Goal: Task Accomplishment & Management: Use online tool/utility

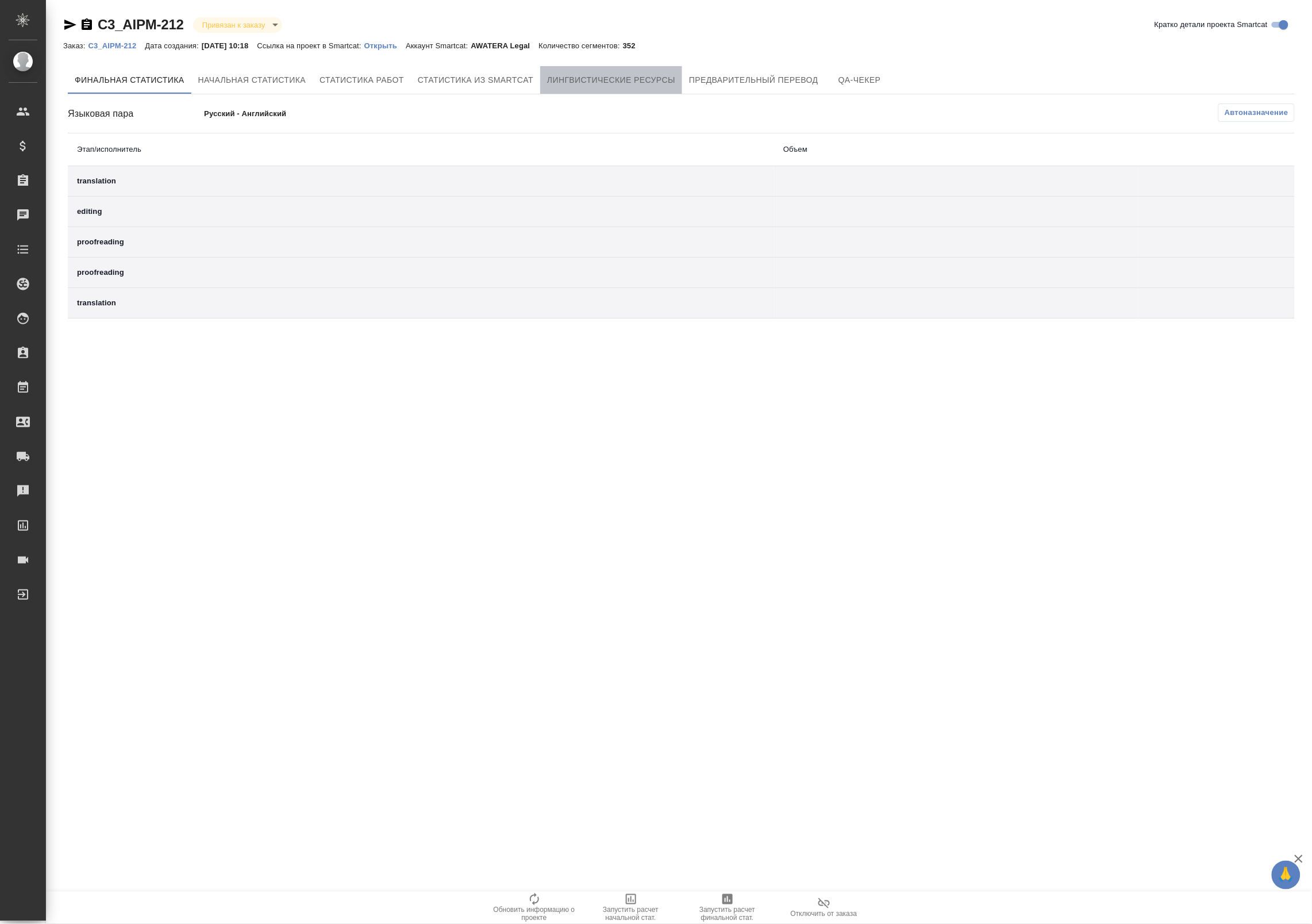
click at [618, 83] on span "Лингвистические ресурсы" at bounding box center [610, 79] width 128 height 15
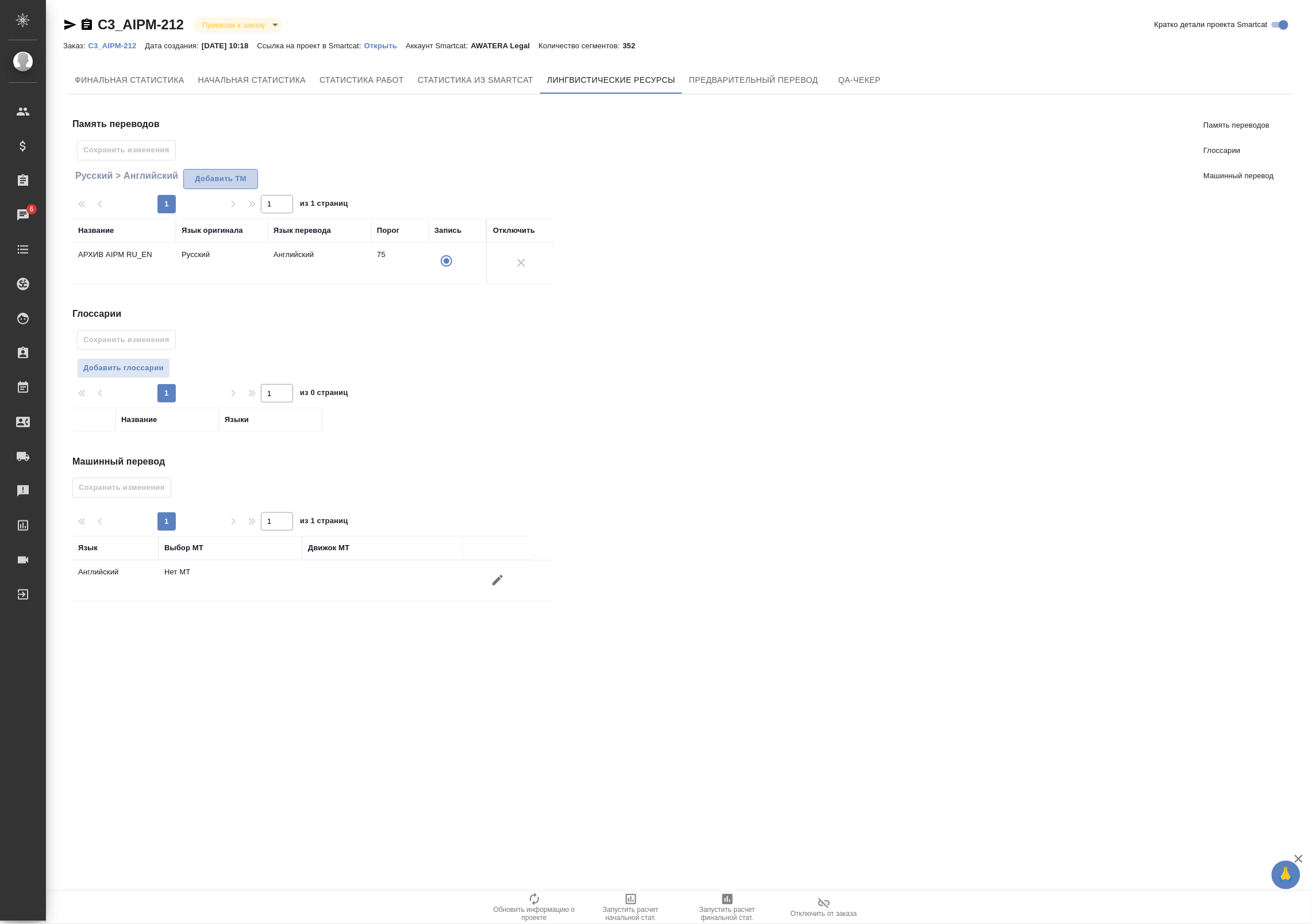
click at [214, 179] on span "Добавить TM" at bounding box center [220, 178] width 62 height 13
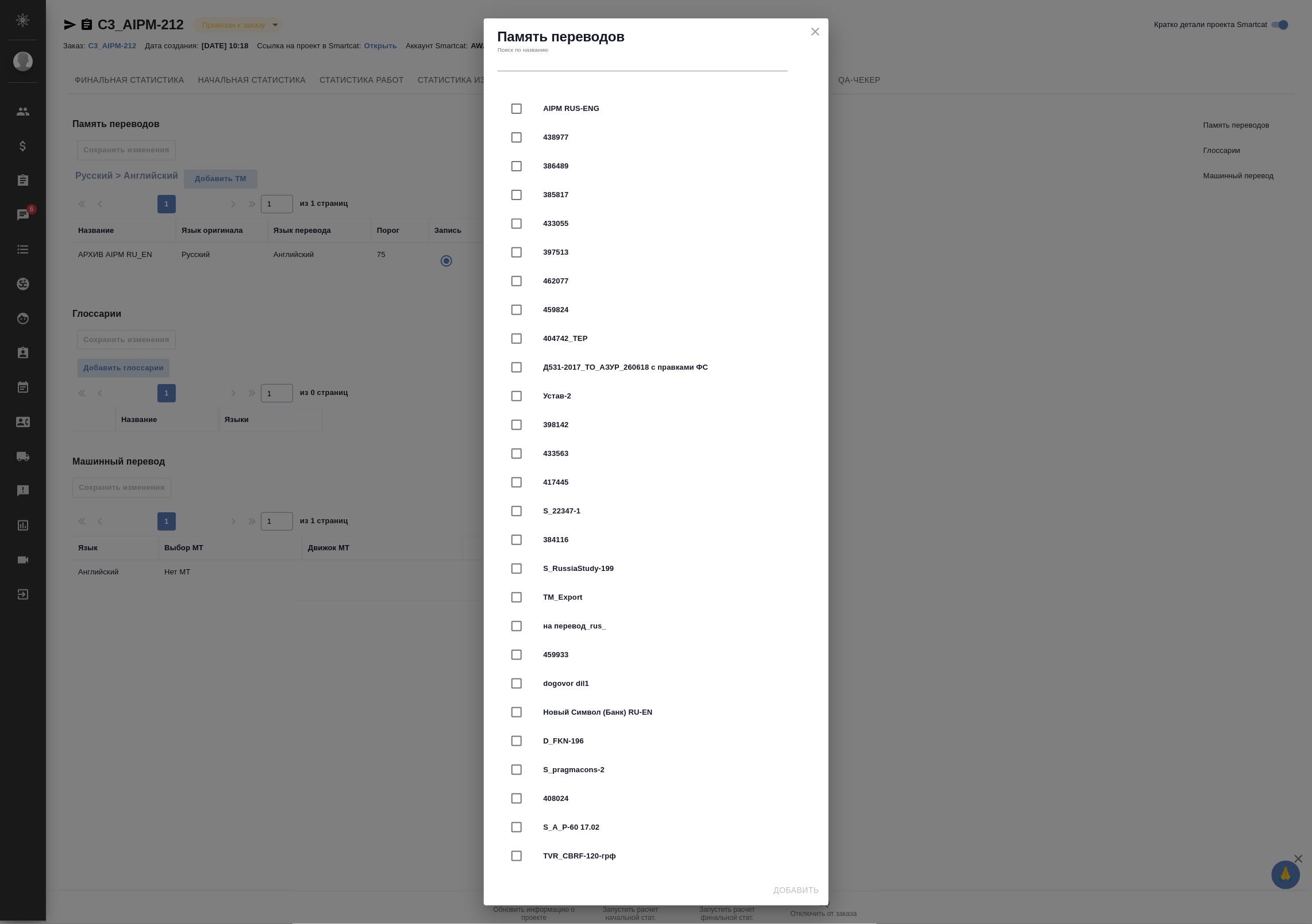
click at [559, 70] on input "text" at bounding box center [643, 63] width 290 height 16
type input "Ф"
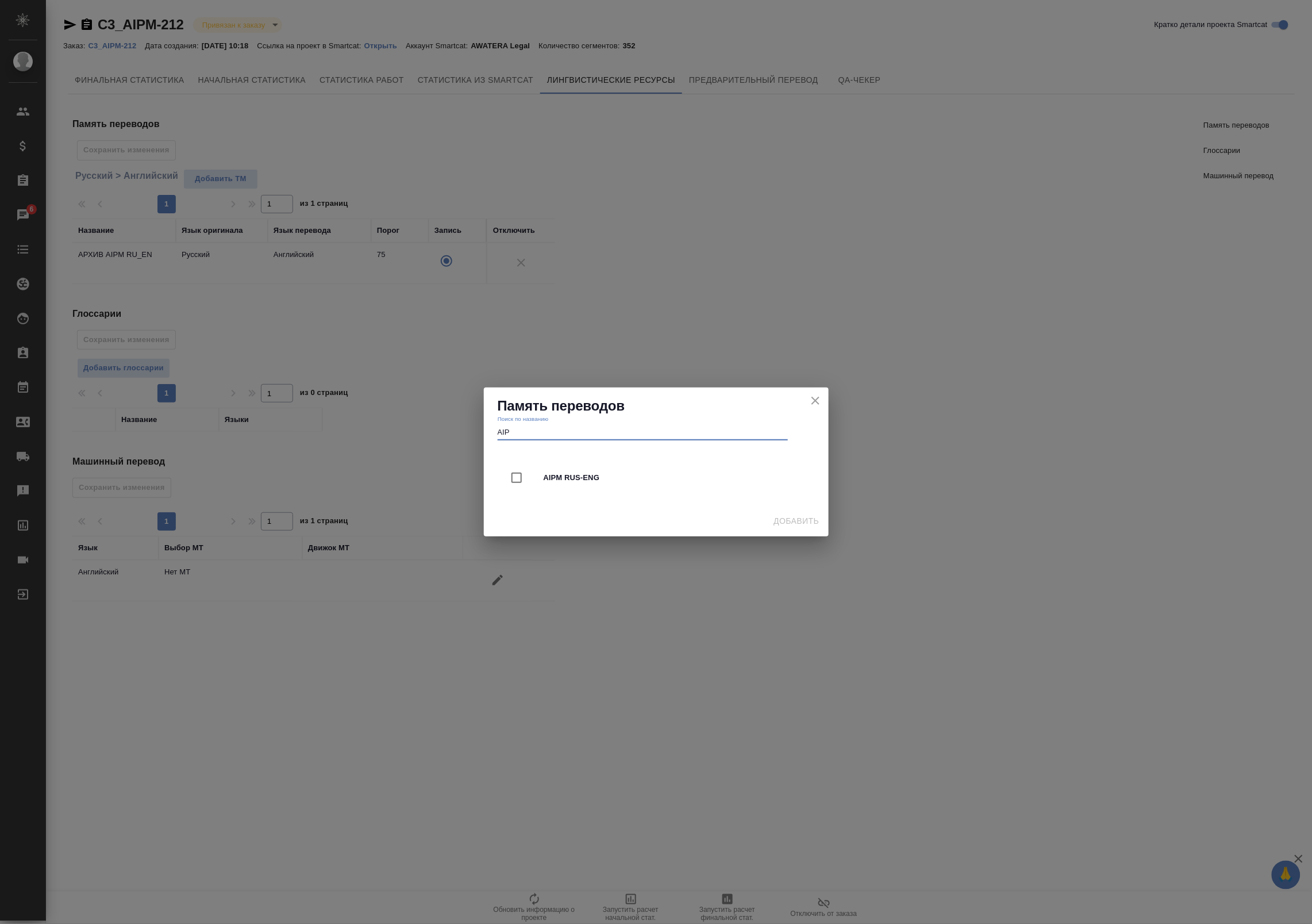
type input "AIP"
click at [505, 477] on input "checkbox" at bounding box center [516, 477] width 24 height 24
checkbox input "true"
click at [788, 517] on span "Добавить" at bounding box center [797, 520] width 45 height 15
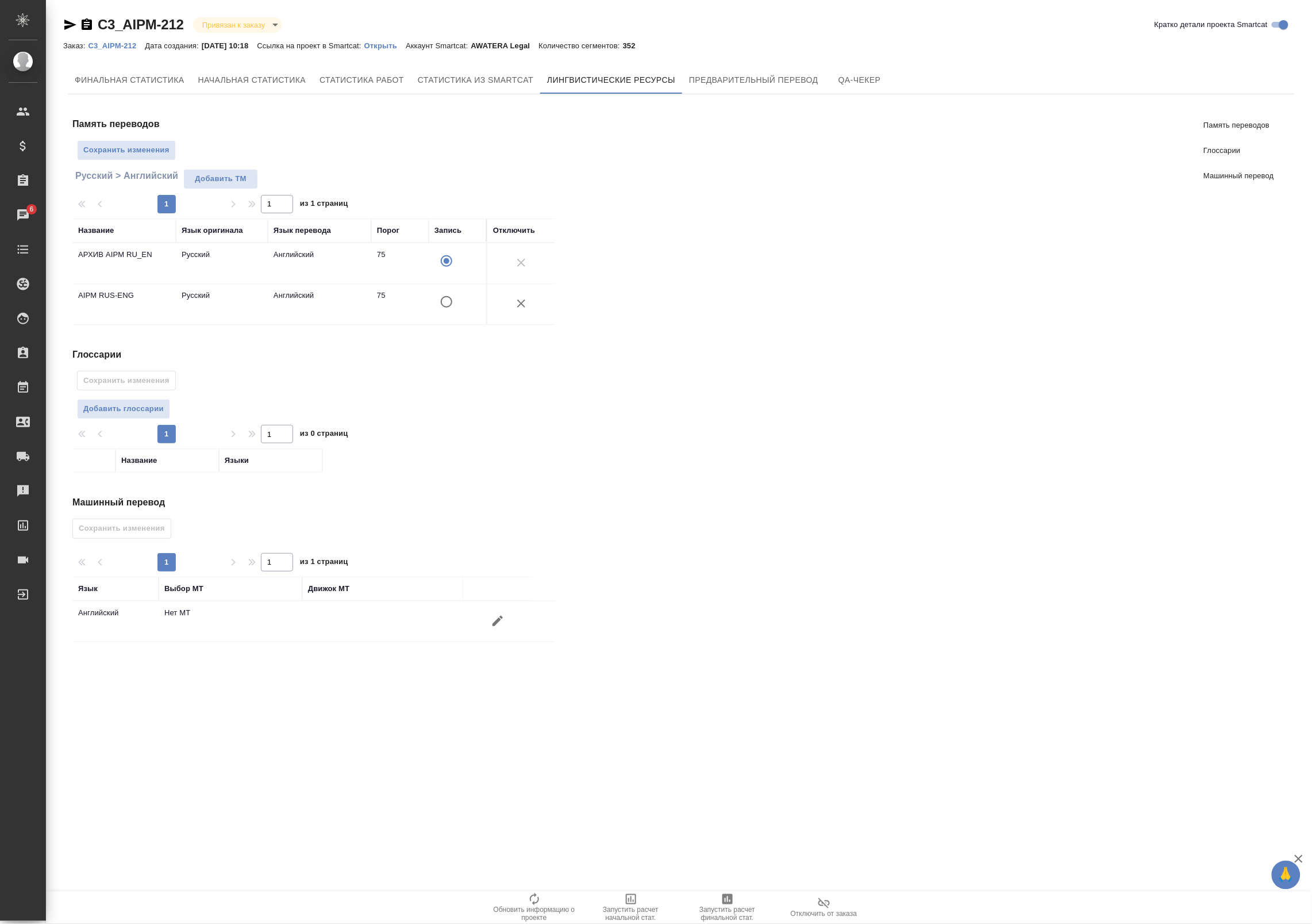
click at [450, 300] on input "A" at bounding box center [446, 302] width 24 height 24
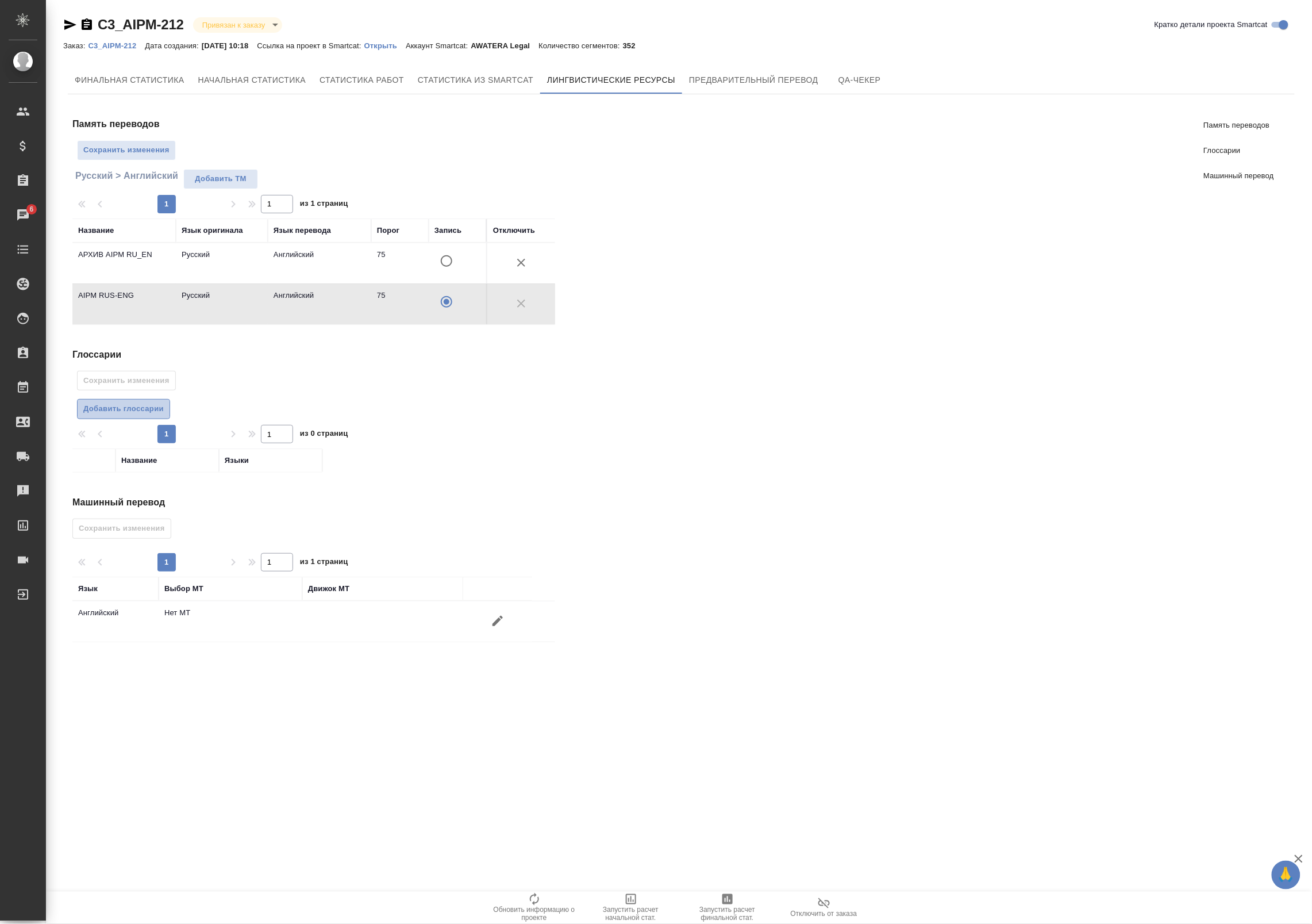
click at [119, 410] on span "Добавить глоссарии" at bounding box center [123, 409] width 80 height 13
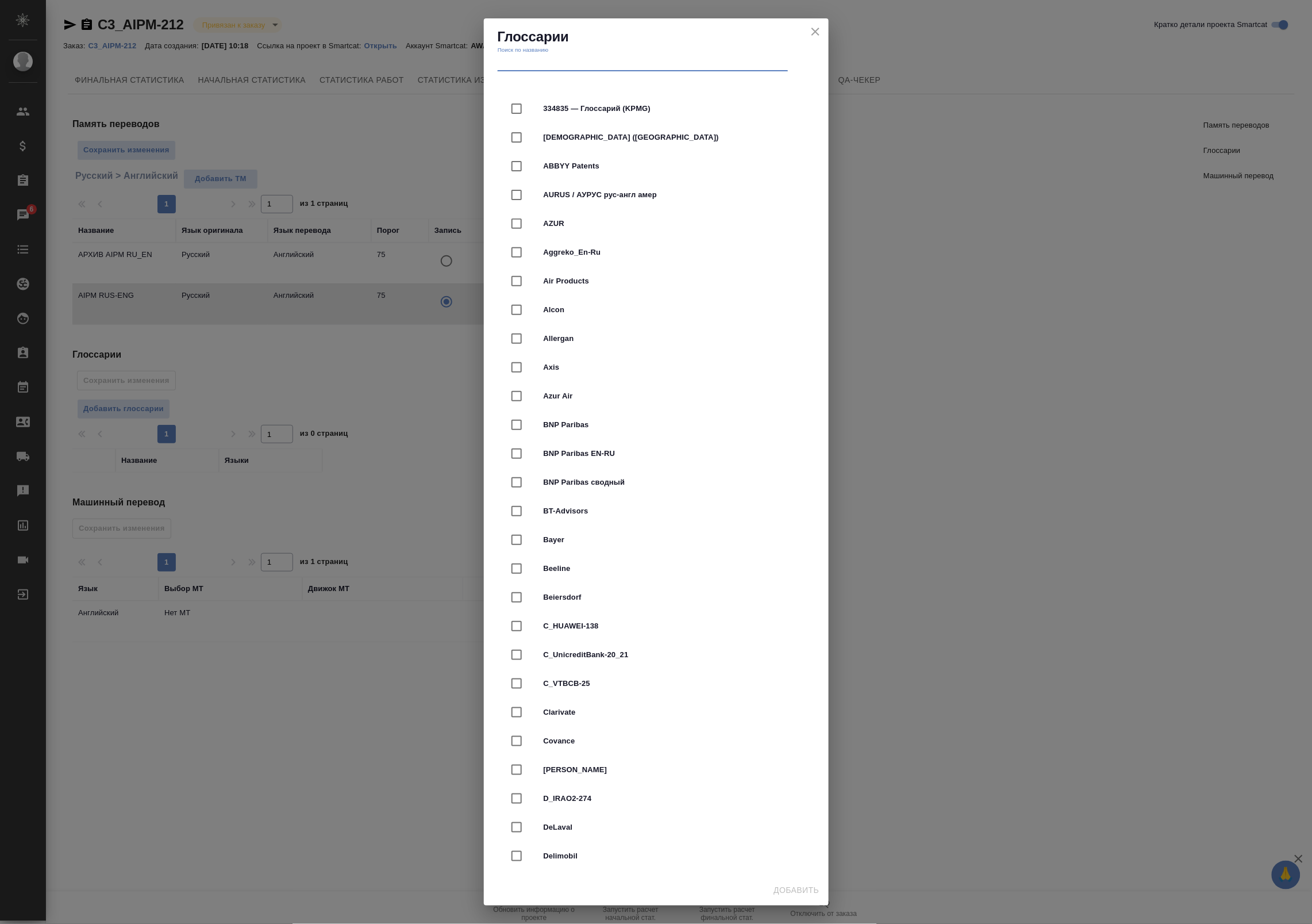
click at [567, 59] on input "text" at bounding box center [643, 63] width 290 height 16
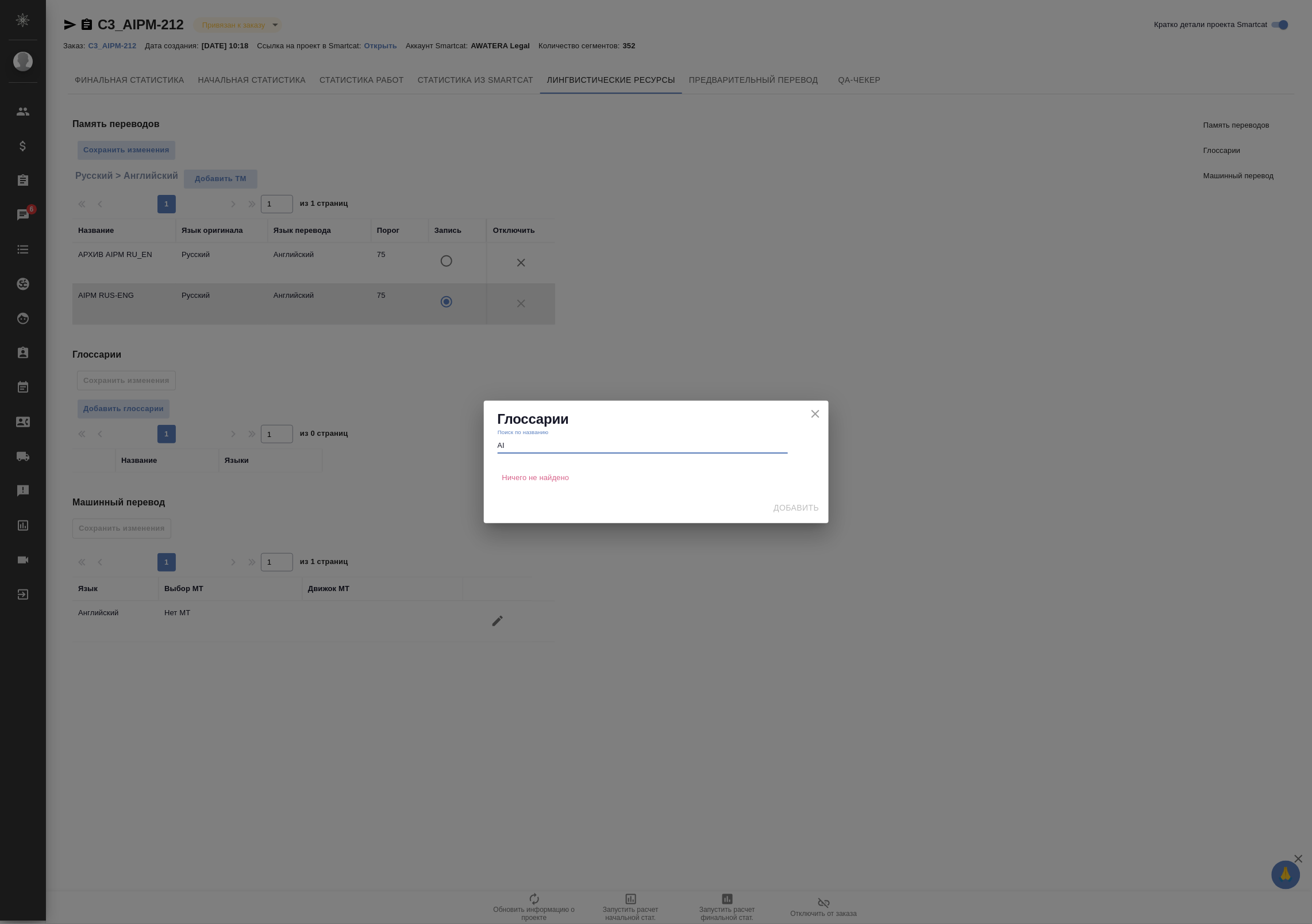
type input "A"
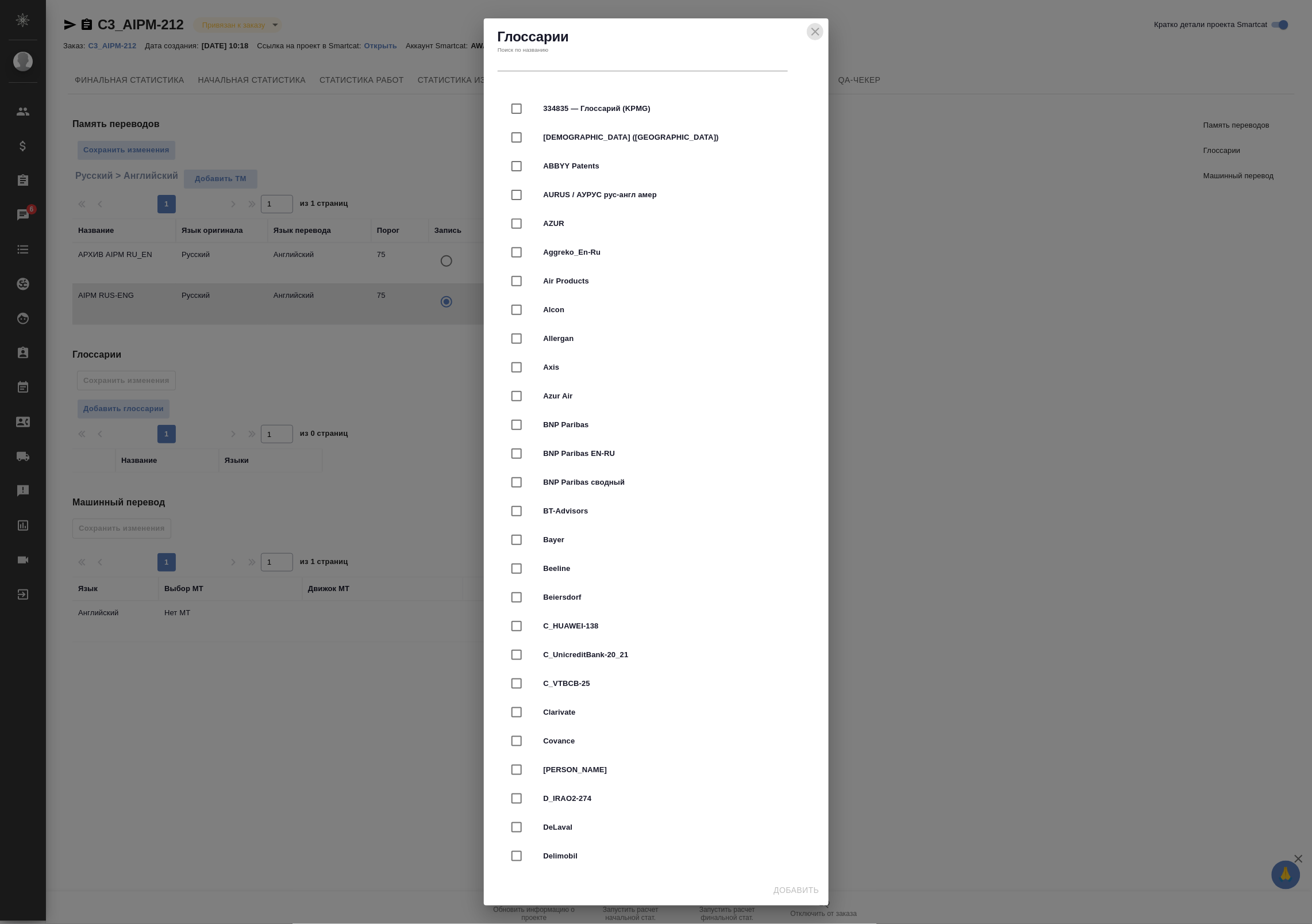
click at [813, 32] on icon "close" at bounding box center [815, 31] width 14 height 14
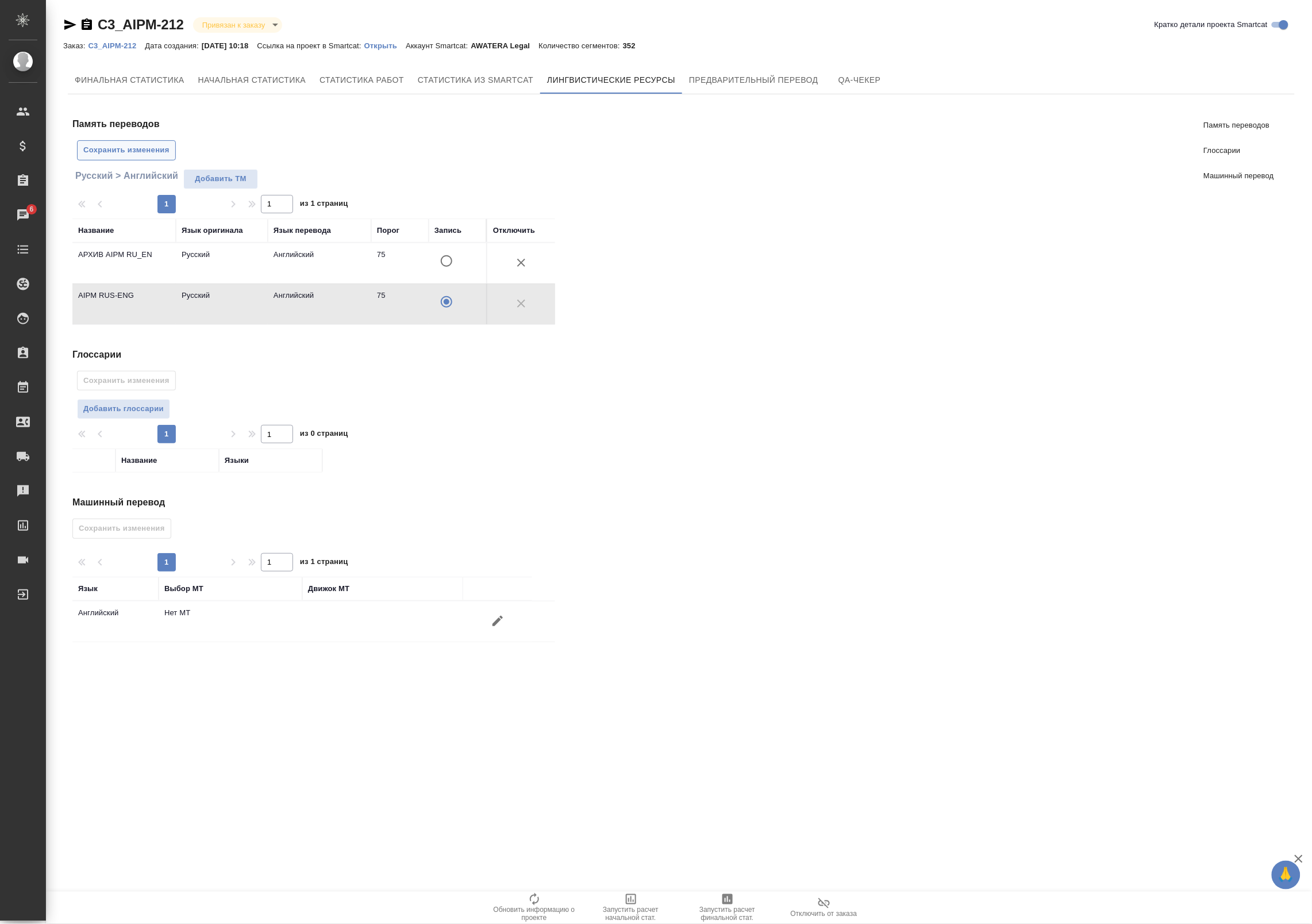
click at [132, 145] on span "Сохранить изменения" at bounding box center [126, 150] width 86 height 13
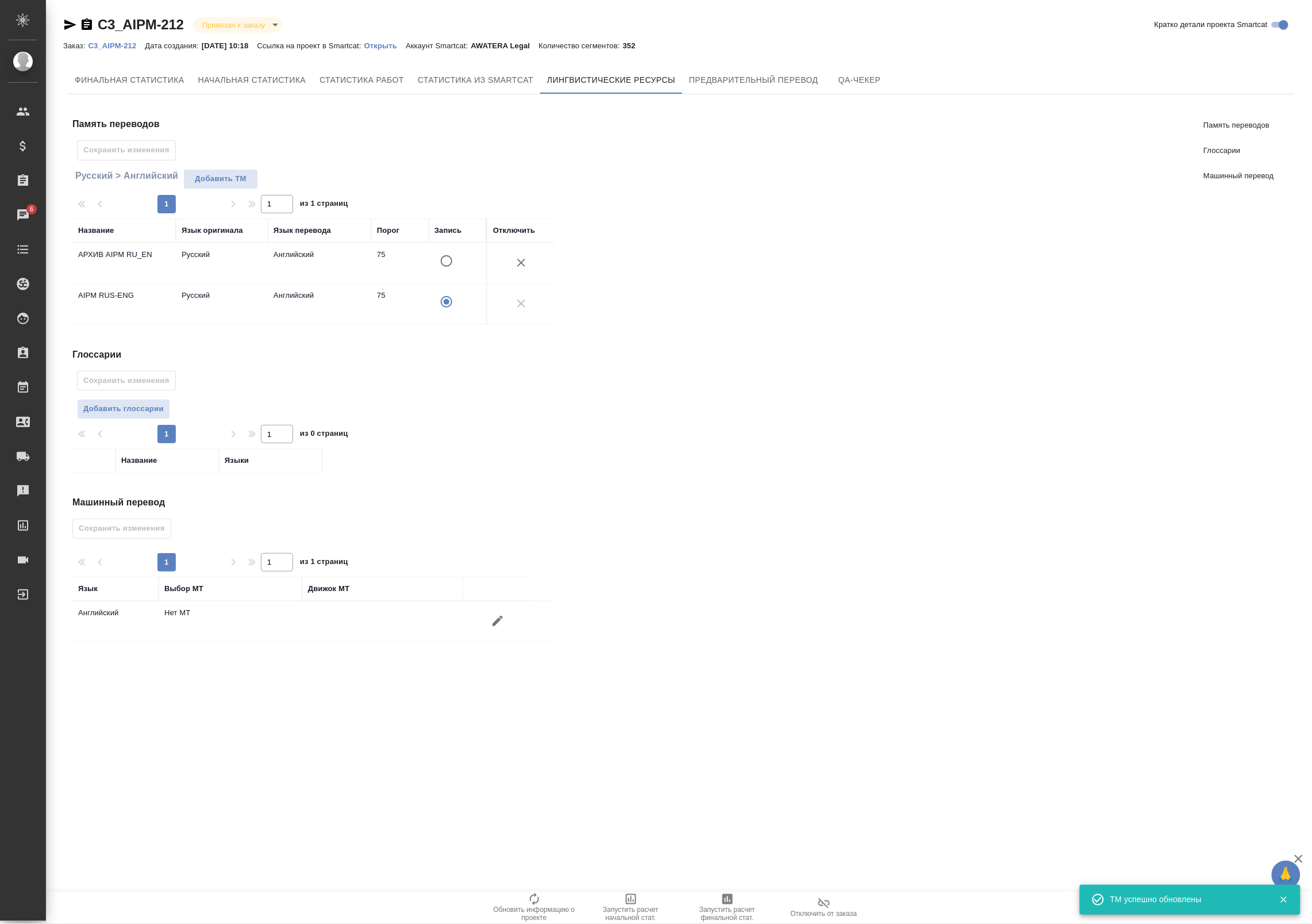
click at [498, 619] on icon "button" at bounding box center [498, 620] width 14 height 14
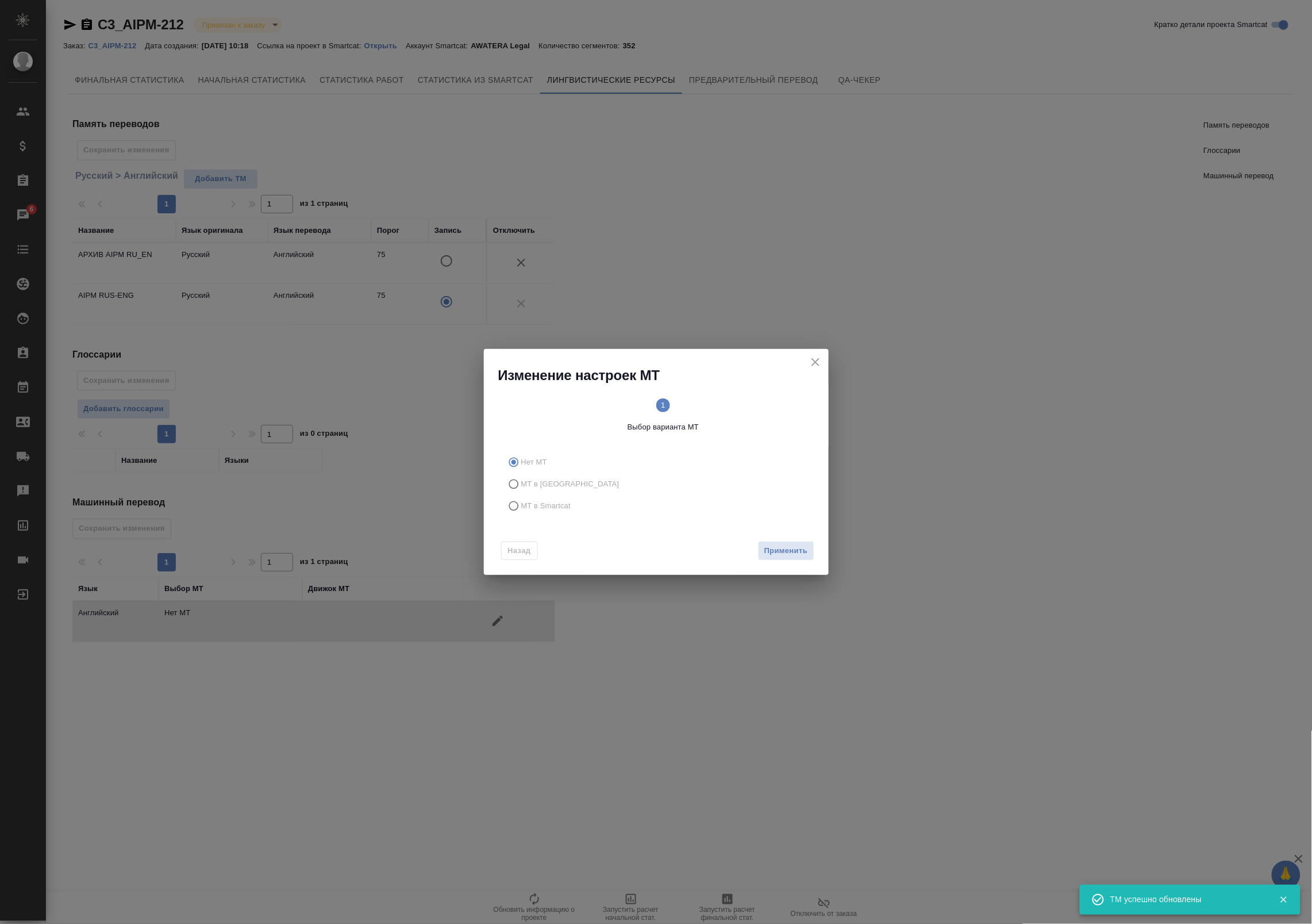
click at [542, 500] on span "МТ в Smartcat" at bounding box center [546, 506] width 50 height 12
click at [521, 499] on input "МТ в Smartcat" at bounding box center [511, 506] width 19 height 22
radio input "true"
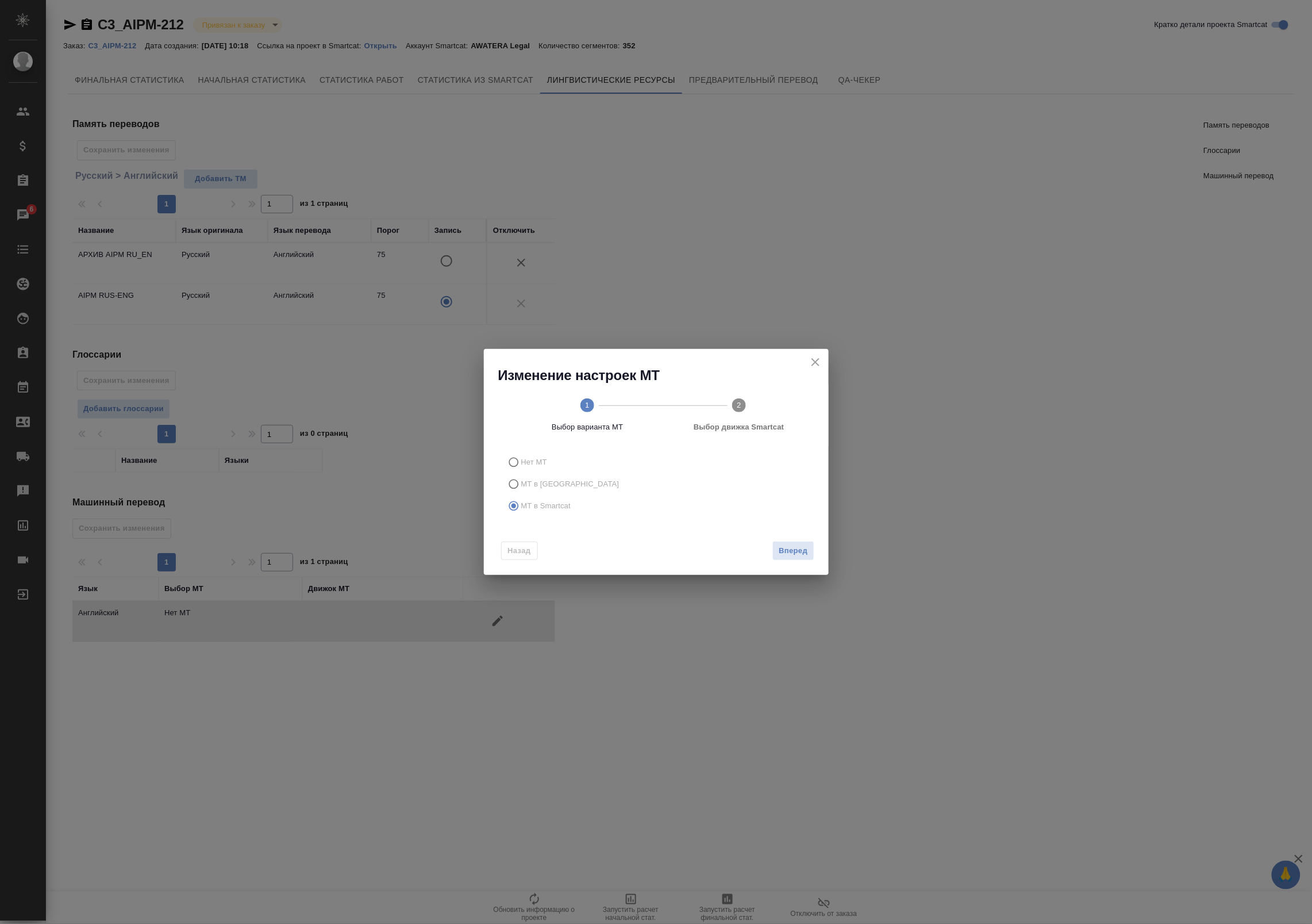
click at [822, 559] on div "Назад Вперед" at bounding box center [656, 548] width 345 height 54
click at [802, 556] on span "Вперед" at bounding box center [793, 550] width 28 height 13
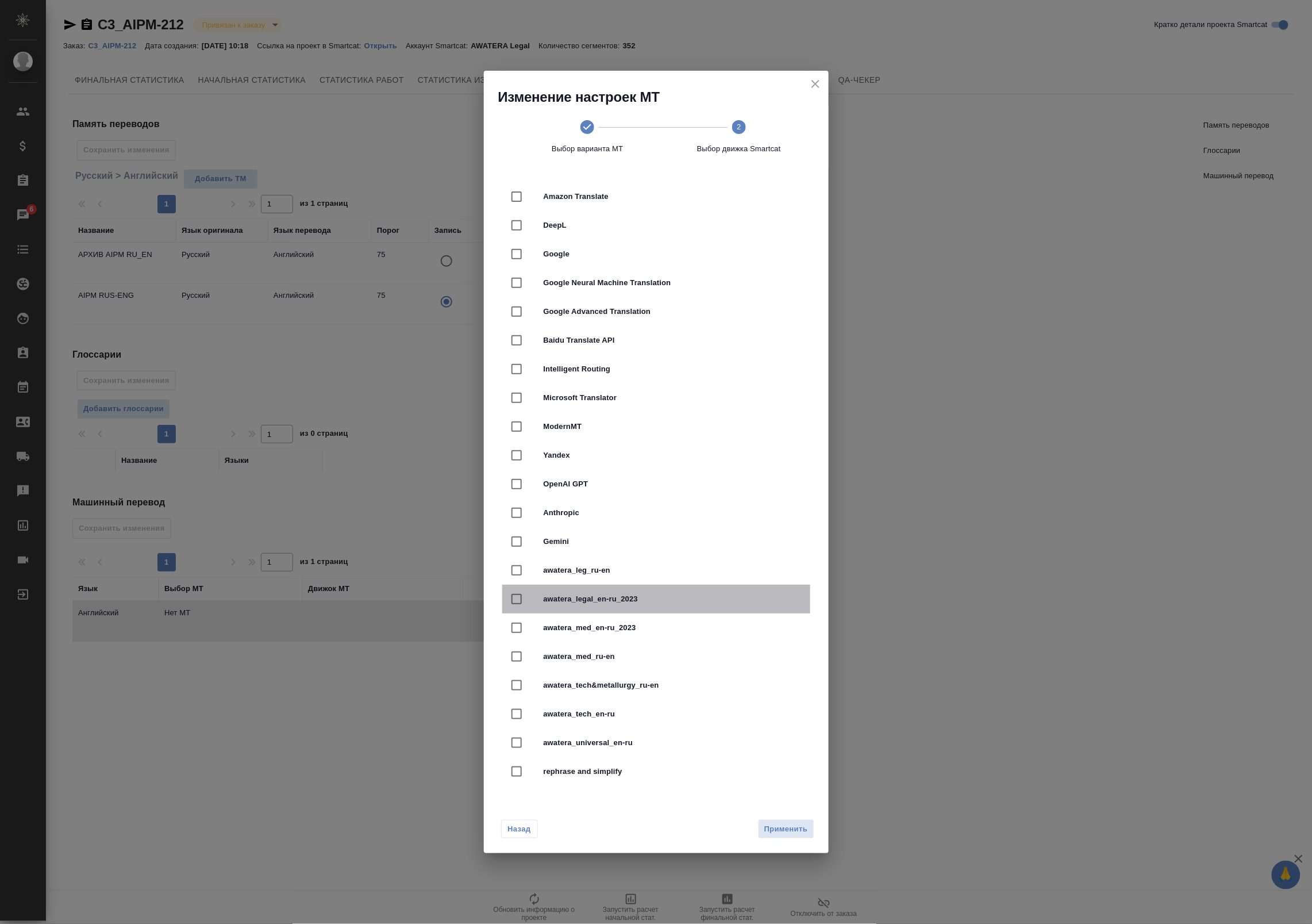
click at [636, 601] on span "awatera_legal_en-ru_2023" at bounding box center [672, 599] width 258 height 12
checkbox input "true"
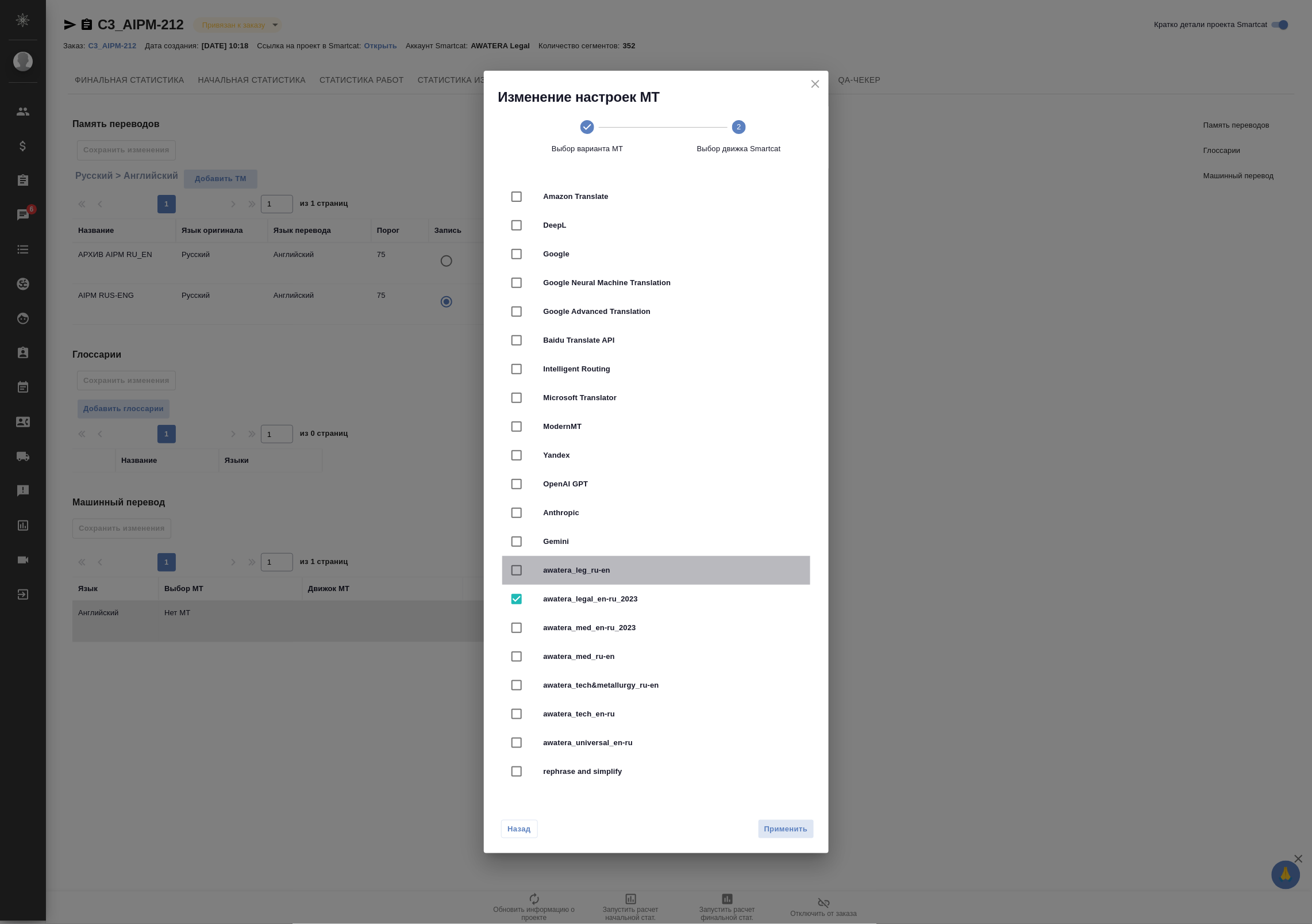
click at [624, 570] on span "awatera_leg_ru-en" at bounding box center [672, 570] width 258 height 12
checkbox input "true"
checkbox input "false"
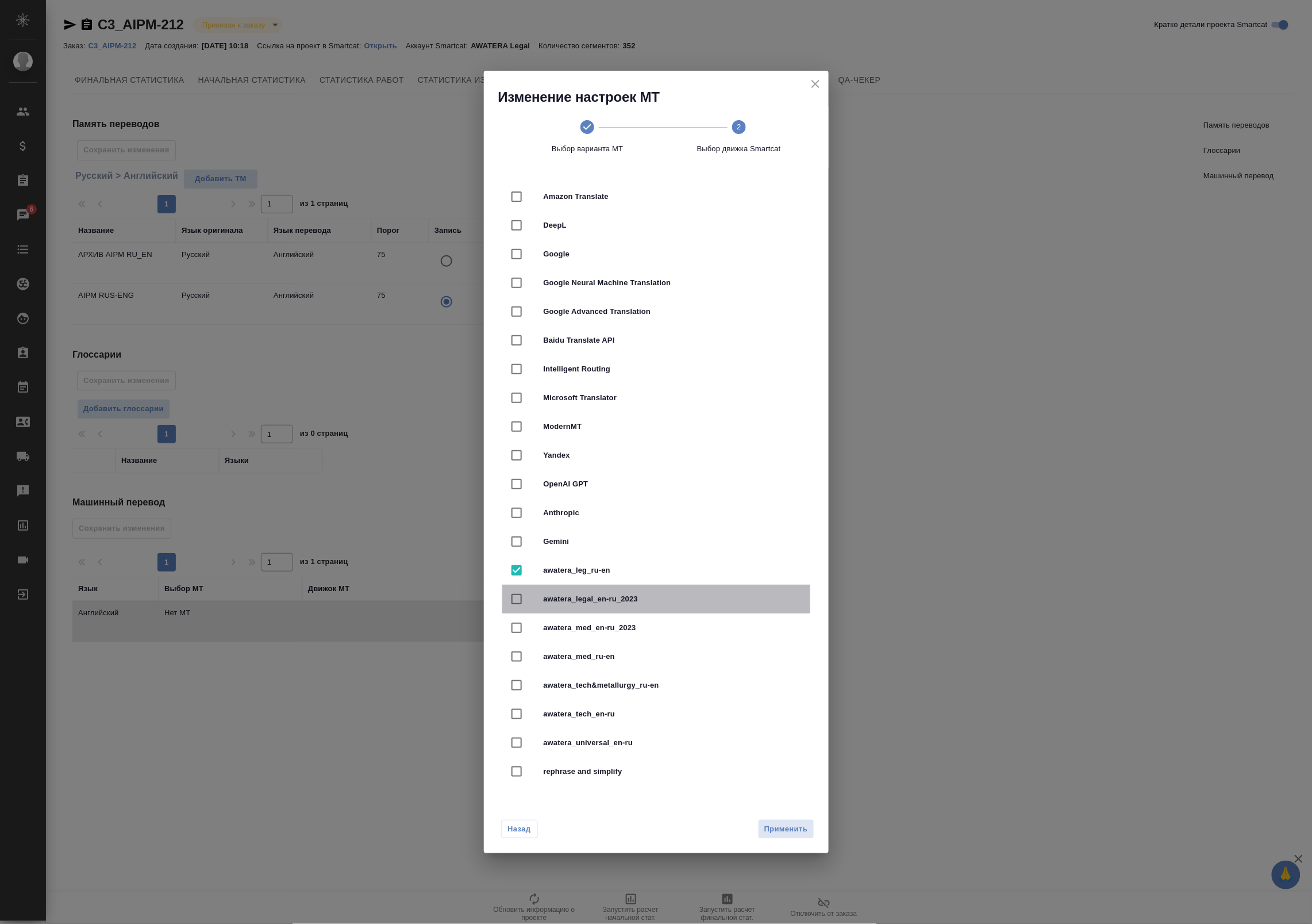
click at [609, 600] on span "awatera_legal_en-ru_2023" at bounding box center [672, 599] width 258 height 12
checkbox input "false"
checkbox input "true"
click at [546, 572] on span "awatera_leg_ru-en" at bounding box center [672, 570] width 258 height 12
checkbox input "true"
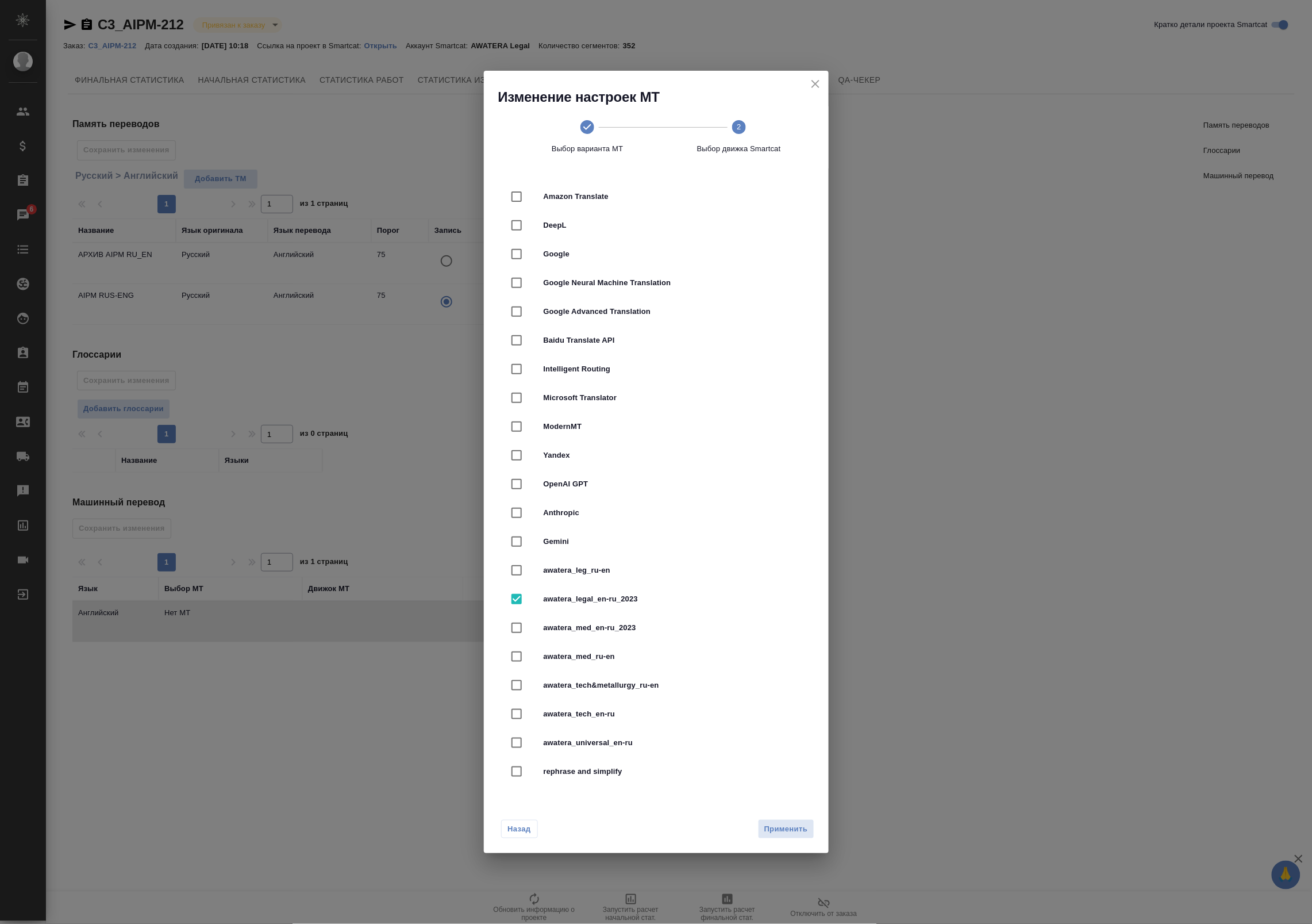
checkbox input "false"
click at [803, 829] on span "Применить" at bounding box center [786, 828] width 44 height 13
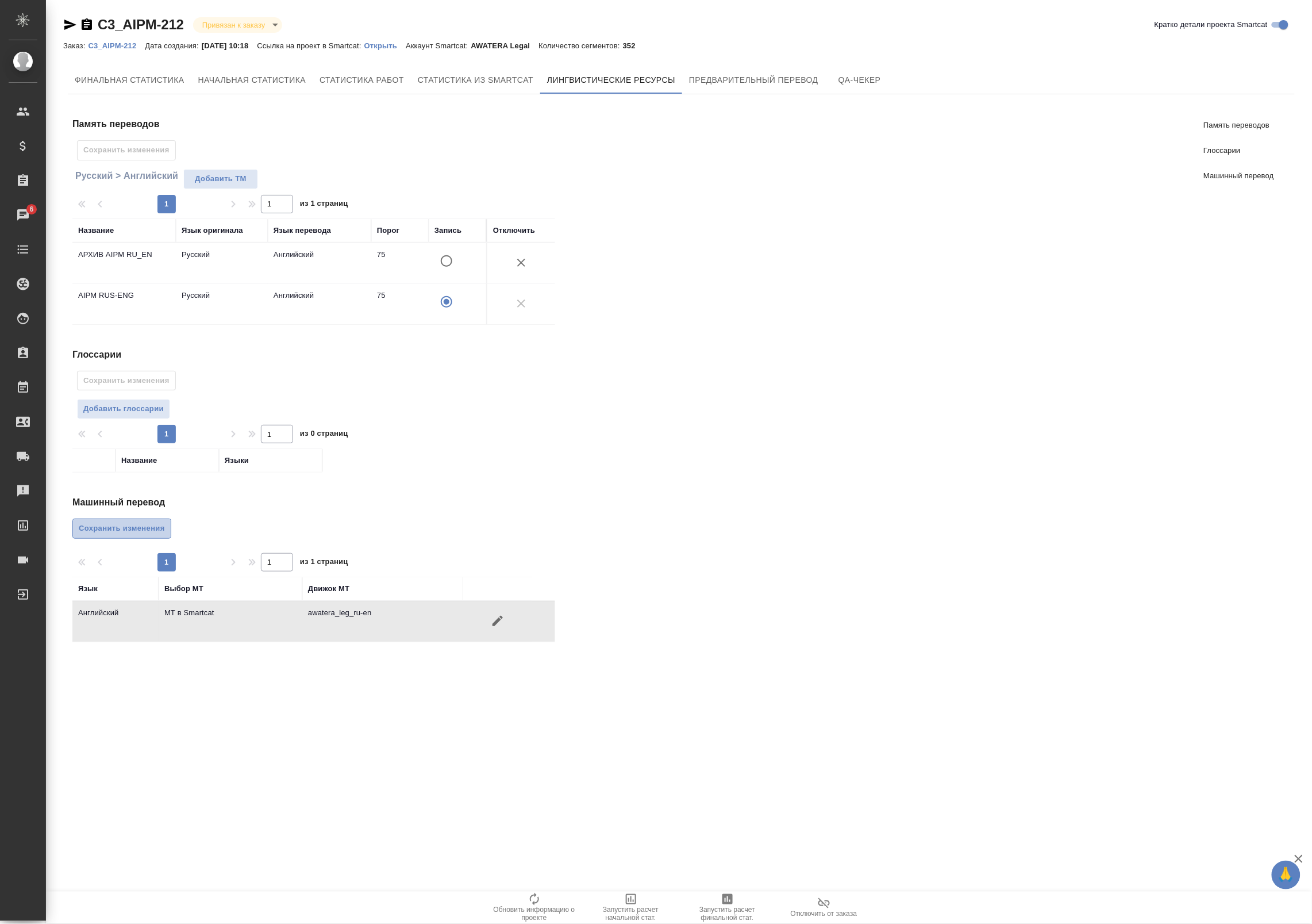
click at [141, 523] on span "Сохранить изменения" at bounding box center [121, 528] width 86 height 13
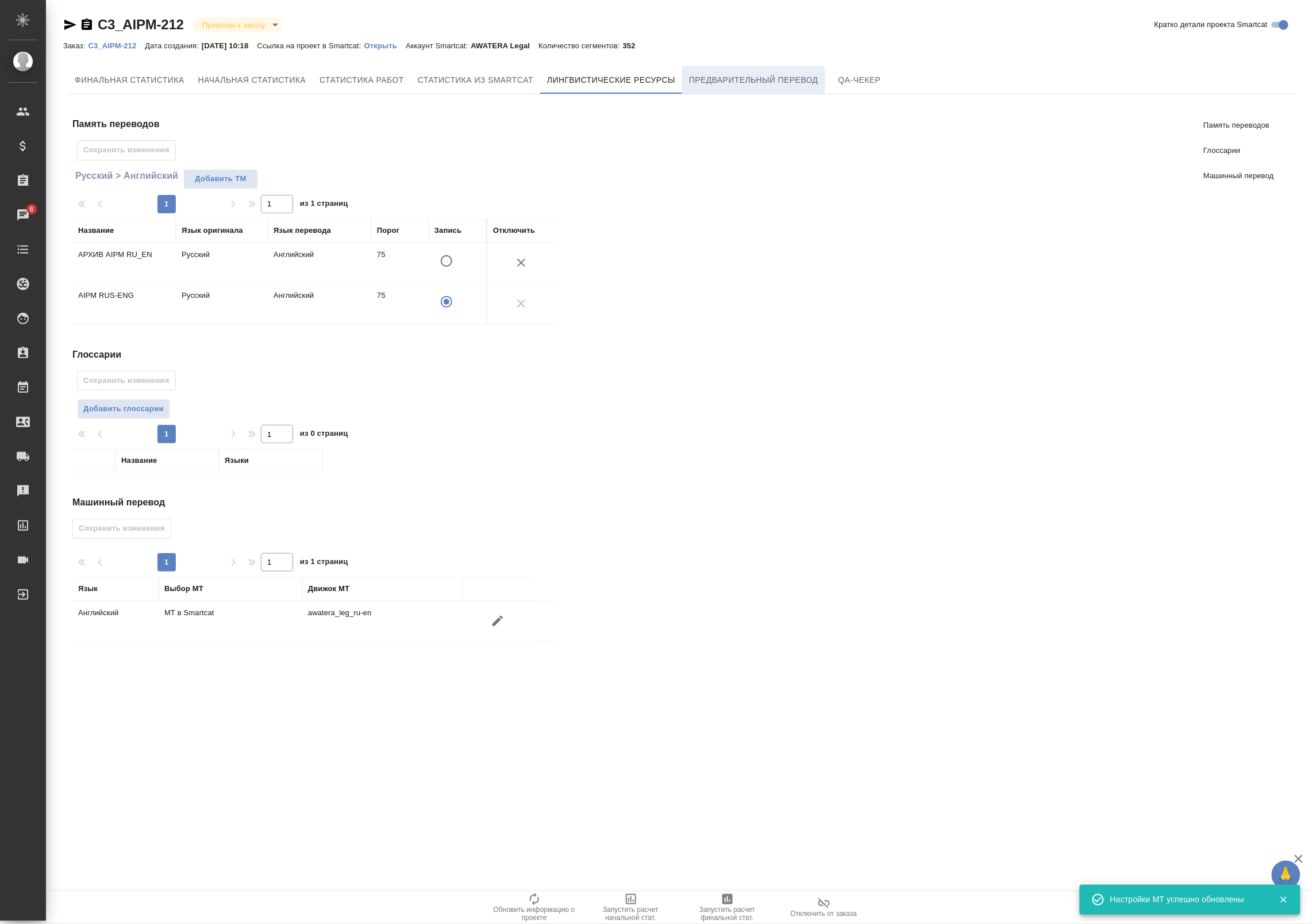
click at [733, 73] on span "Предварительный перевод" at bounding box center [753, 79] width 129 height 15
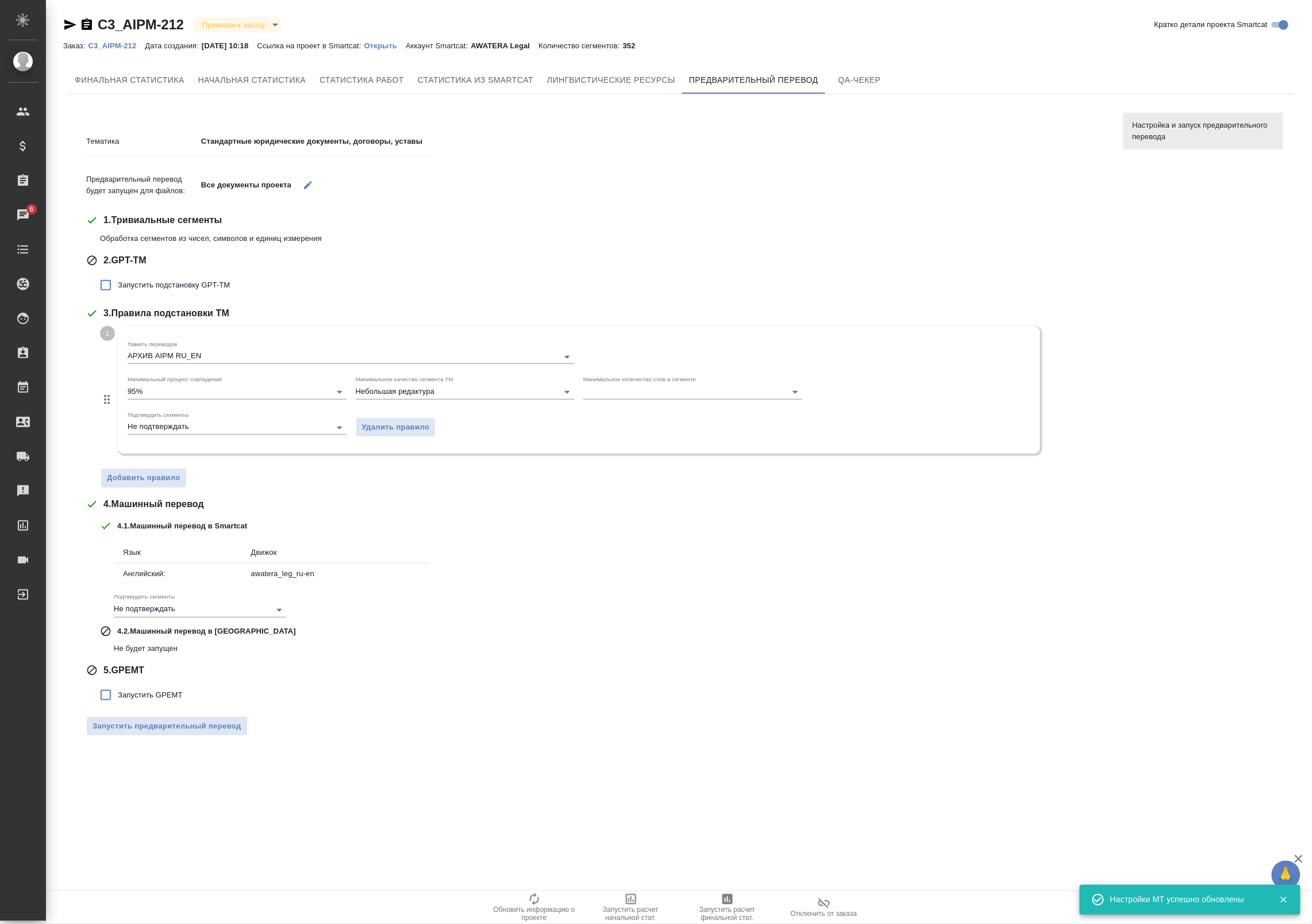
click at [133, 291] on label "Запустить подстановку GPT-TM" at bounding box center [162, 285] width 136 height 24
click at [118, 291] on input "Запустить подстановку GPT-TM" at bounding box center [106, 285] width 24 height 24
checkbox input "true"
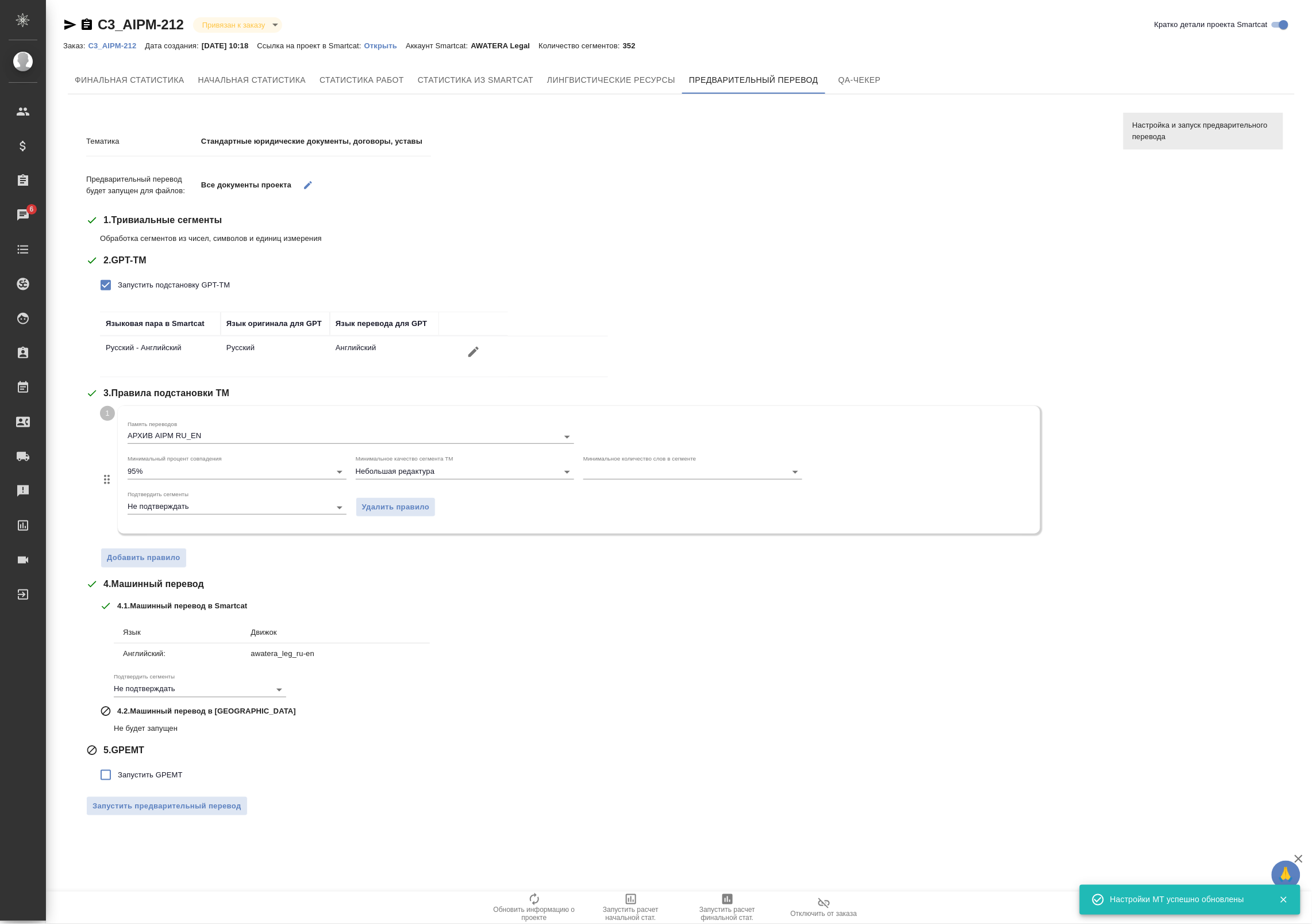
click at [164, 544] on div "1 Память переводов АРХИВ AIPM RU_EN Минимальный процент совпадения 95% Минималь…" at bounding box center [603, 486] width 1006 height 162
click at [165, 554] on span "Добавить правило" at bounding box center [143, 557] width 73 height 13
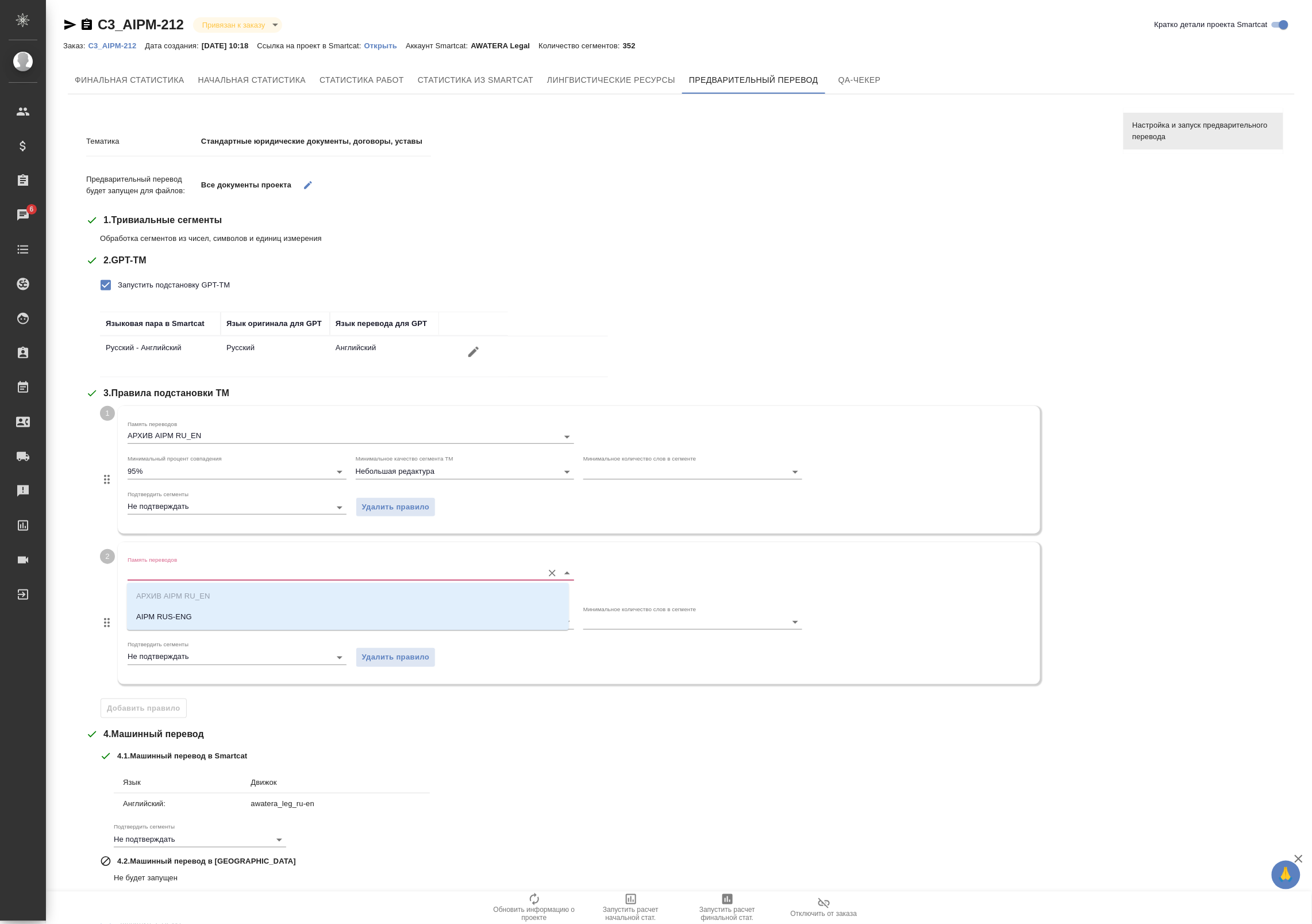
drag, startPoint x: 239, startPoint y: 576, endPoint x: 236, endPoint y: 570, distance: 6.7
click at [237, 573] on input "Память переводов" at bounding box center [332, 572] width 410 height 14
click at [231, 610] on li "AIPM RUS-ENG" at bounding box center [348, 616] width 442 height 21
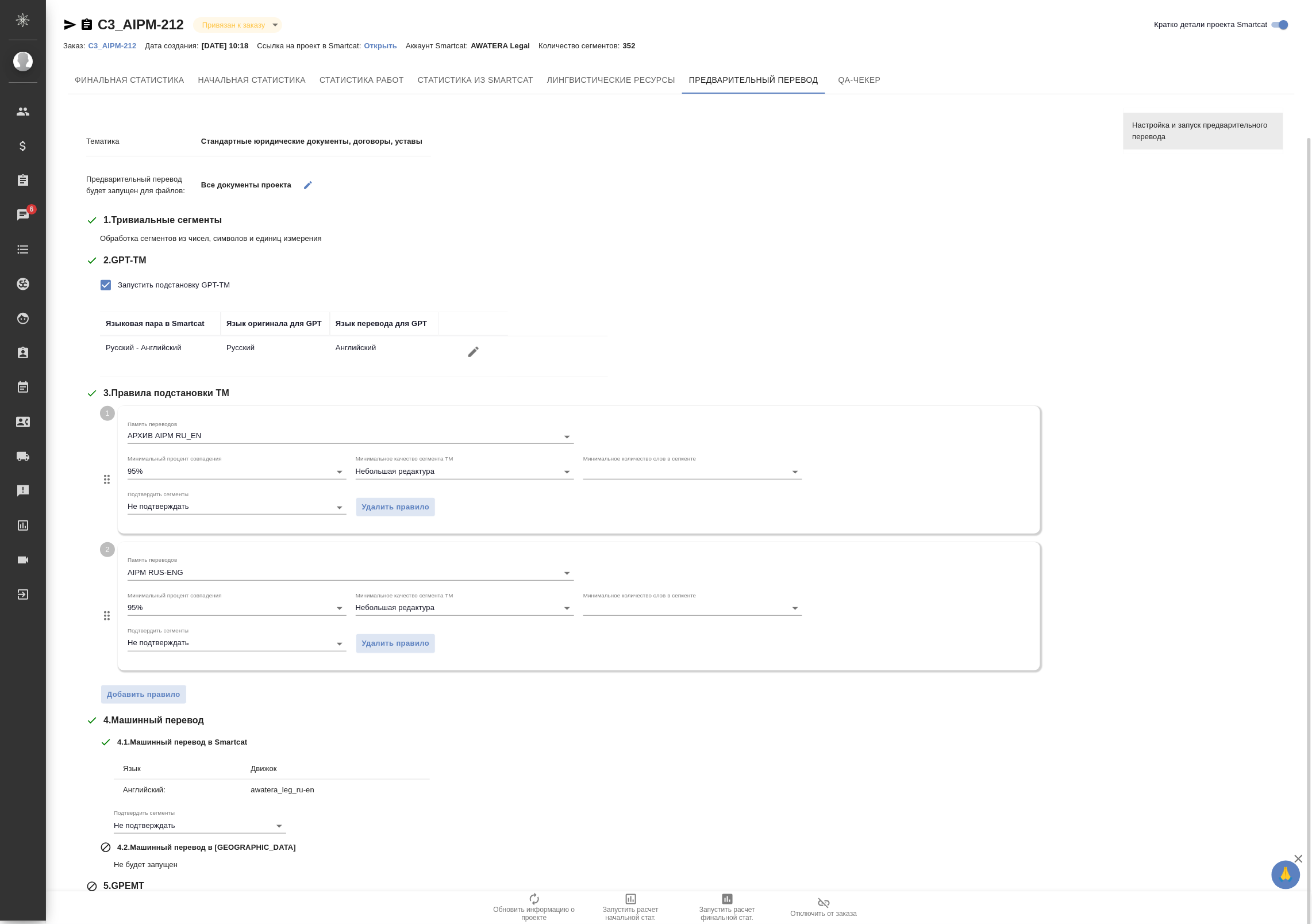
scroll to position [76, 0]
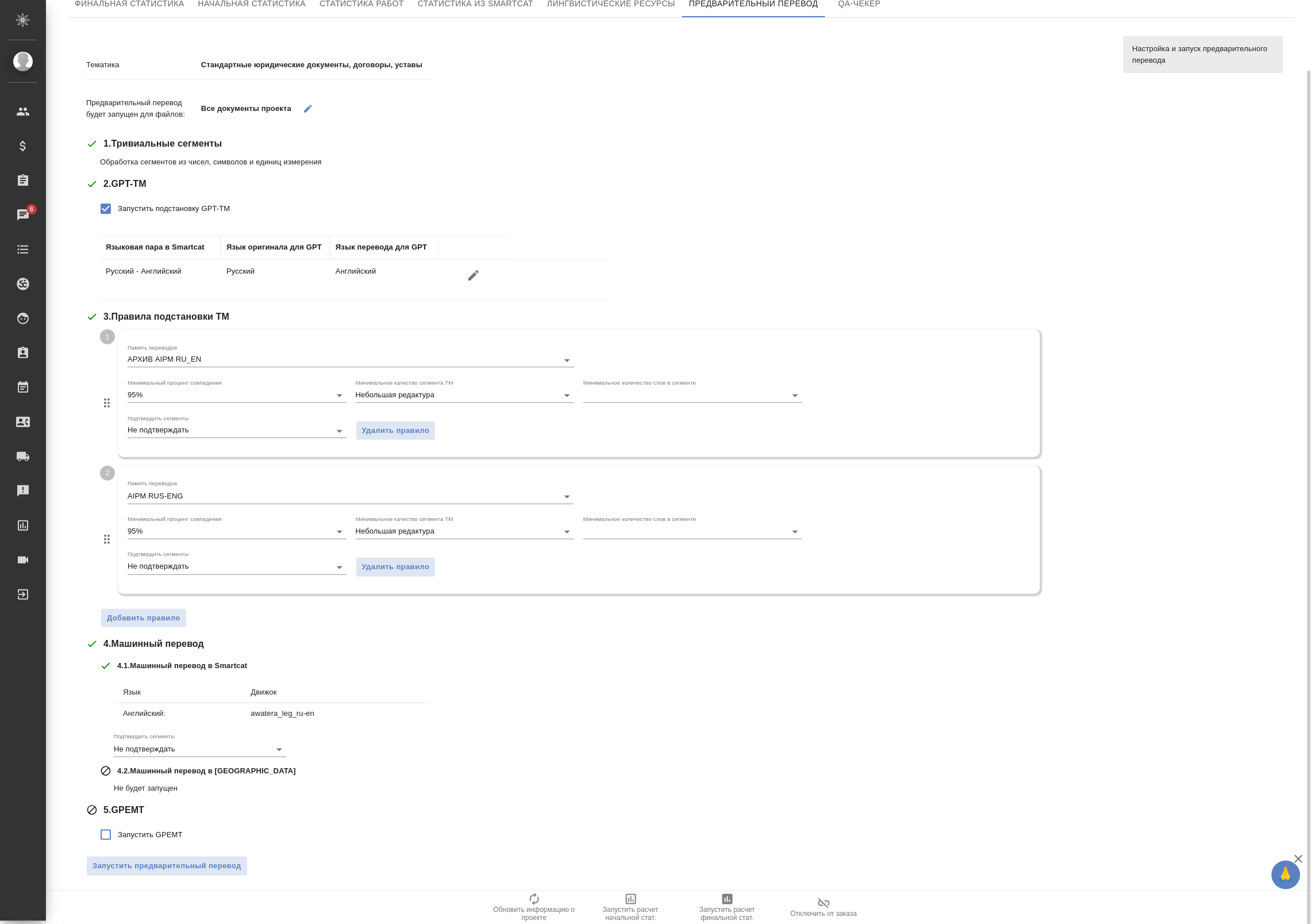
click at [116, 836] on input "Запустить GPEMT" at bounding box center [106, 834] width 24 height 24
checkbox input "true"
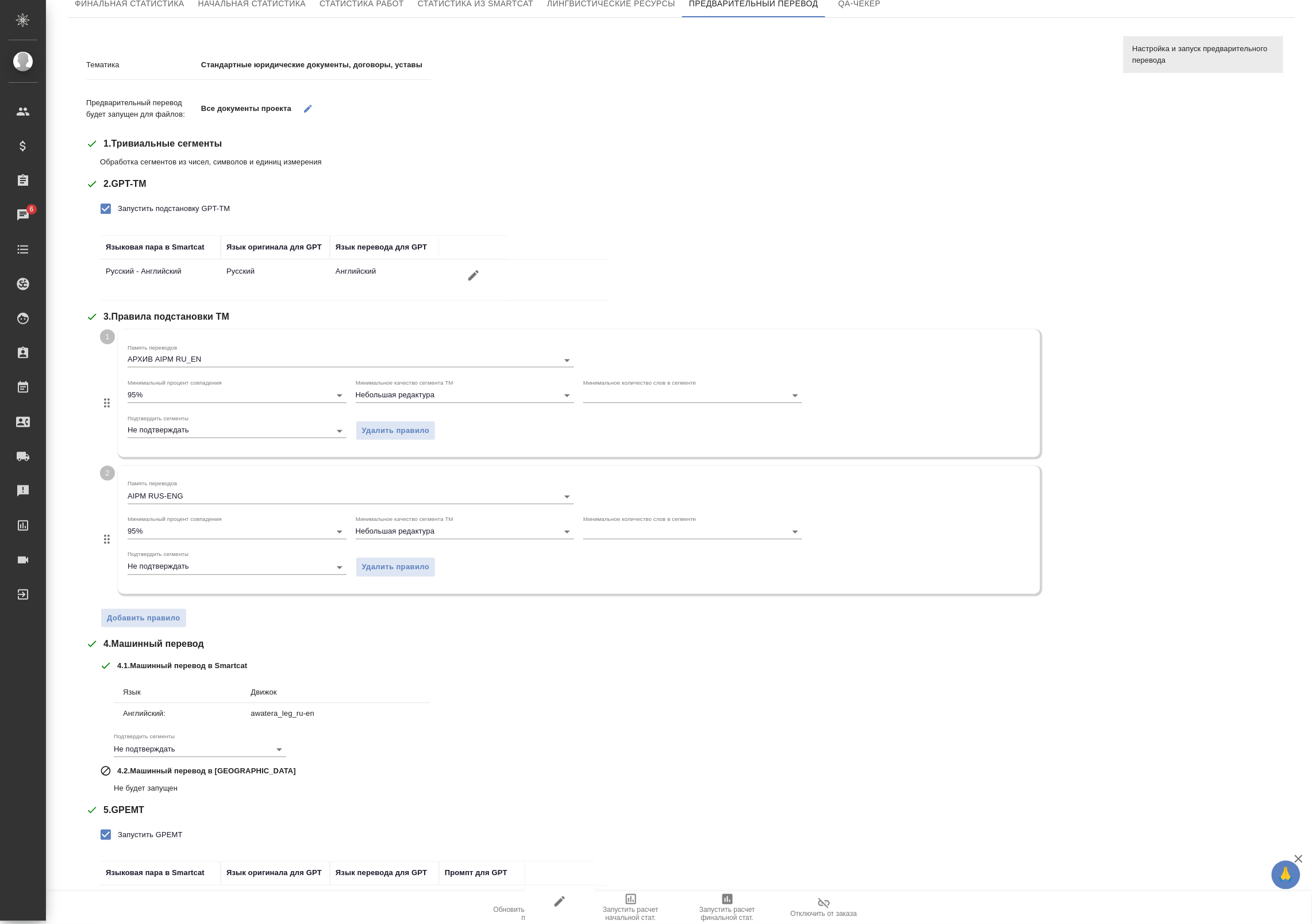
scroll to position [157, 0]
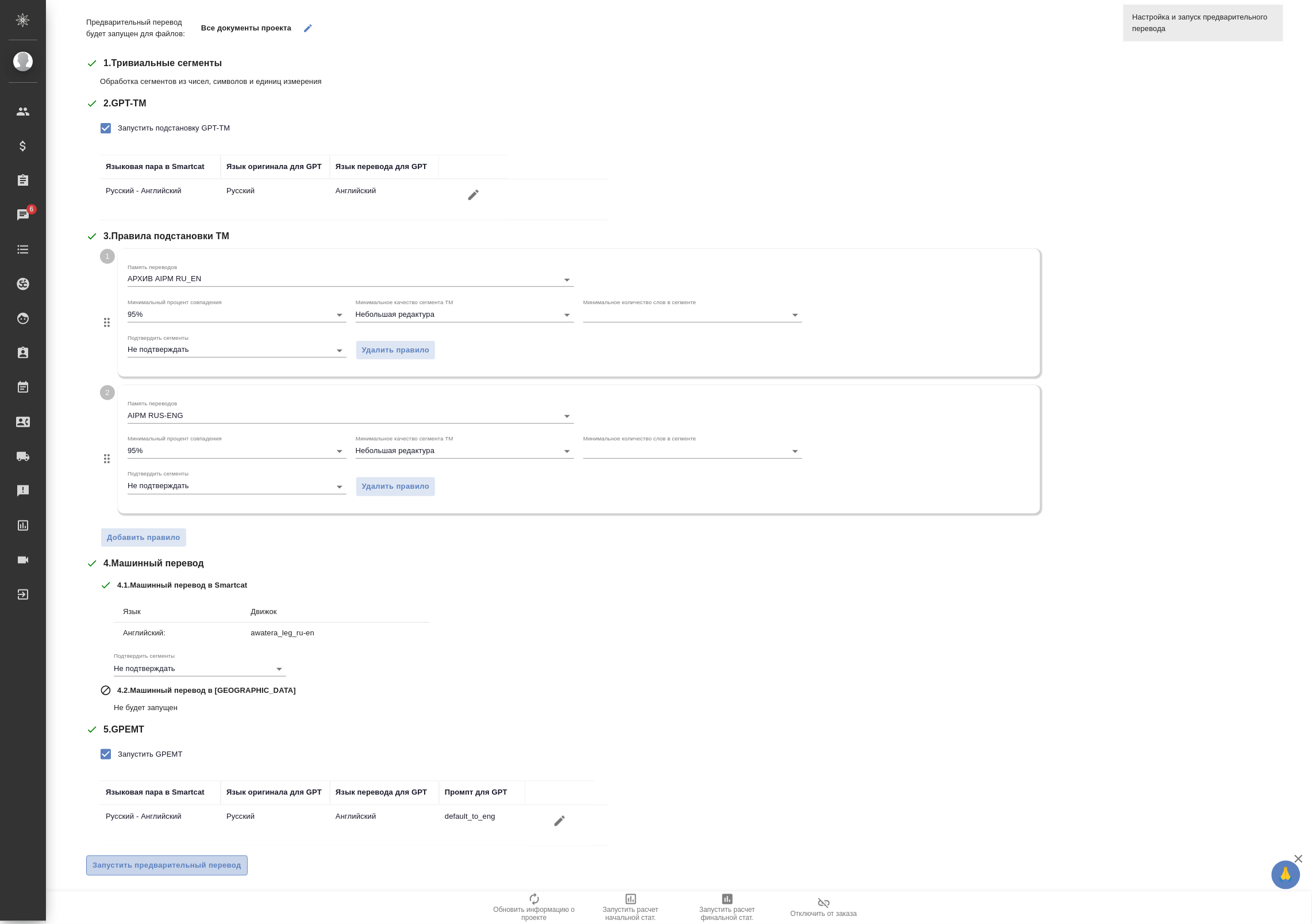
click at [219, 859] on span "Запустить предварительный перевод" at bounding box center [167, 864] width 149 height 13
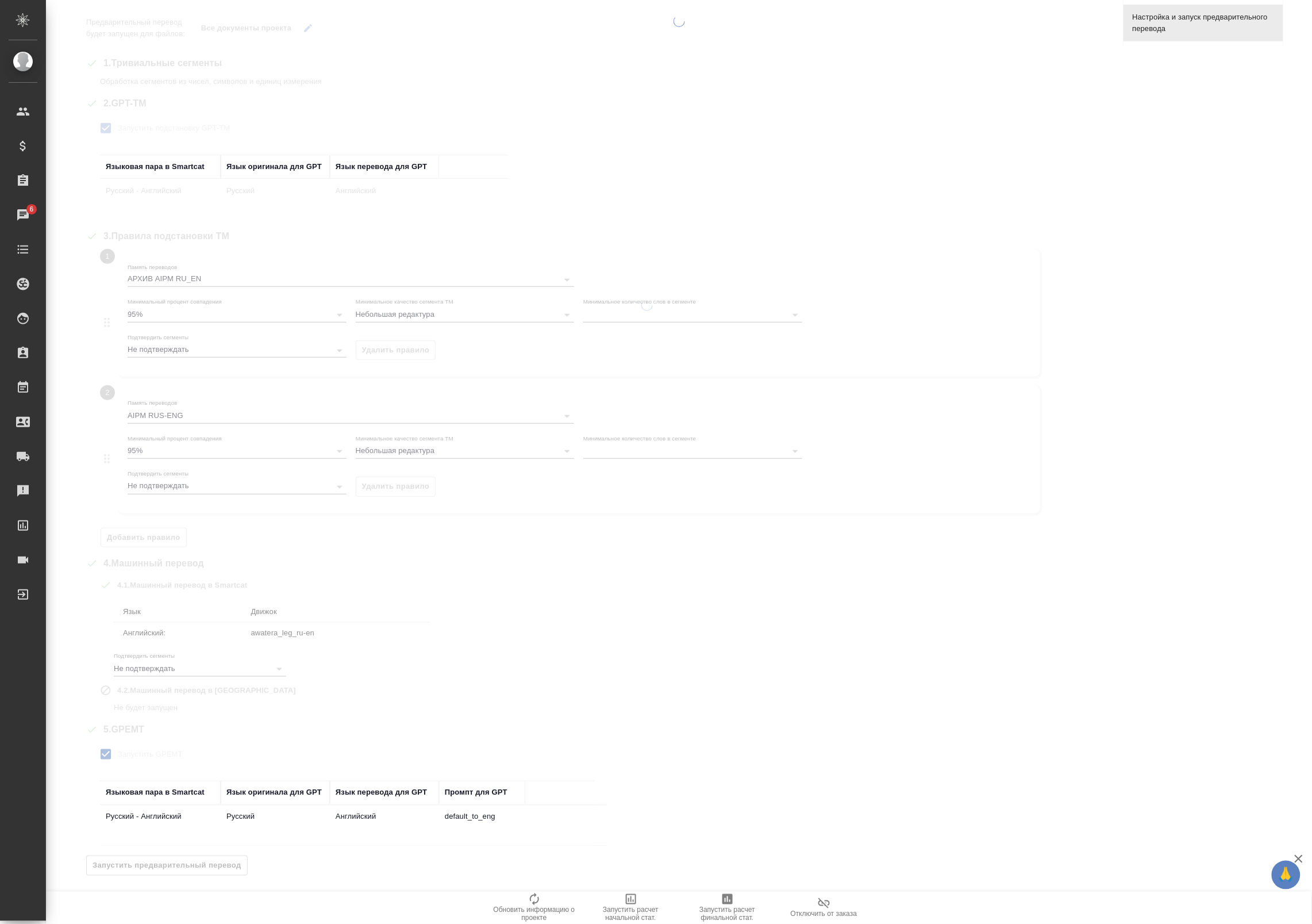
scroll to position [24, 0]
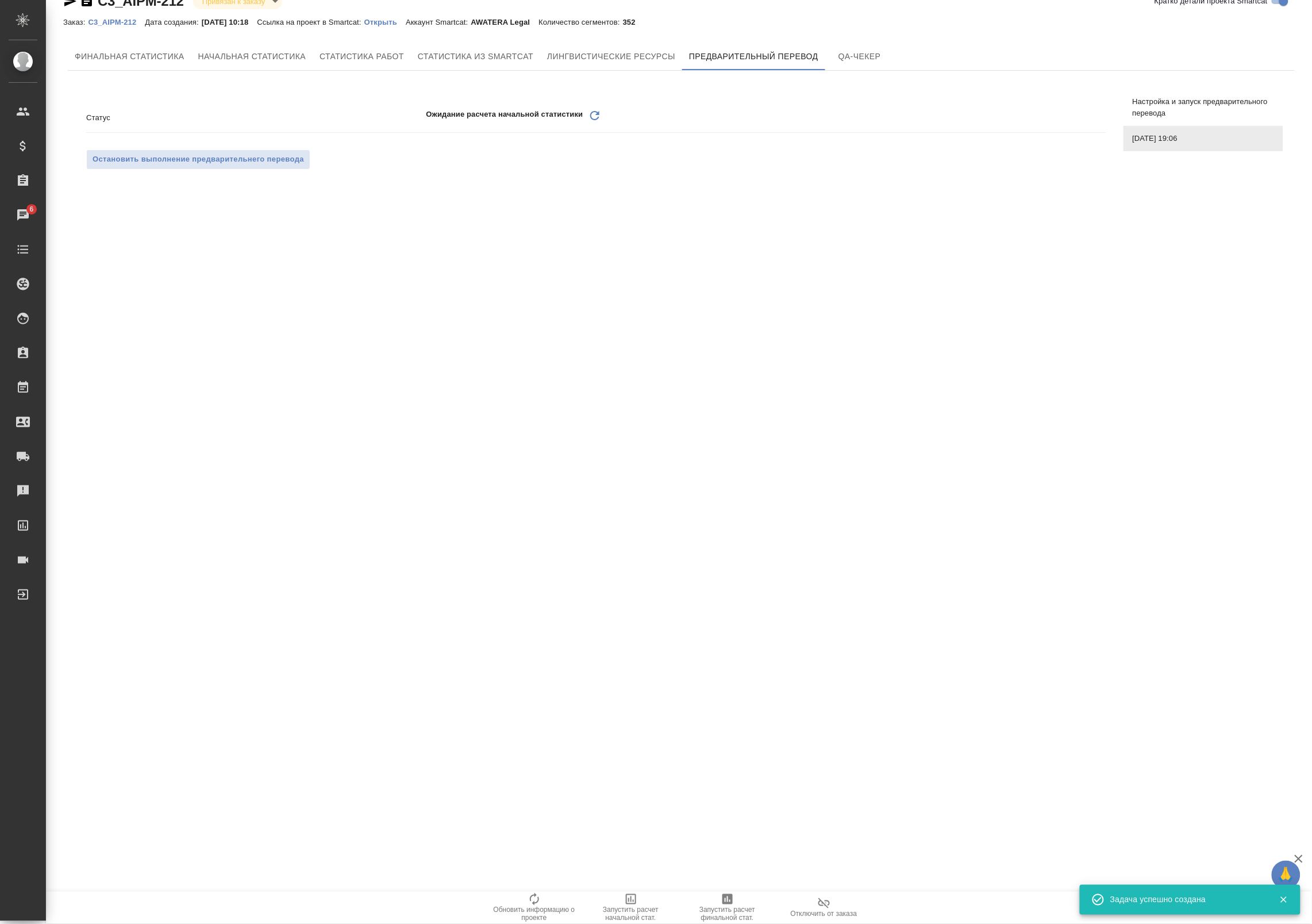
click at [594, 112] on icon at bounding box center [594, 115] width 9 height 9
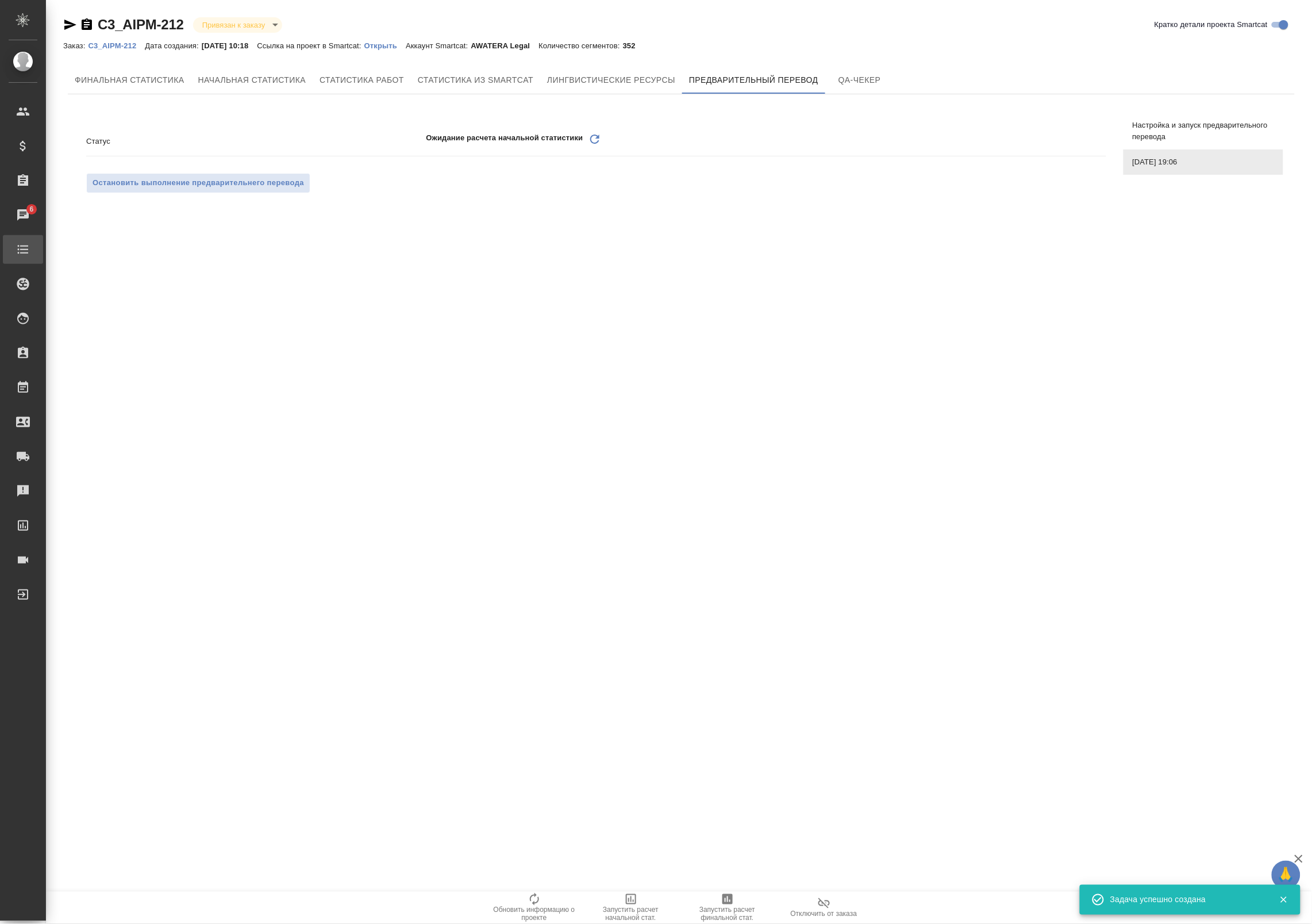
scroll to position [0, 0]
click at [596, 137] on icon "Обновить" at bounding box center [595, 139] width 14 height 14
